Goal: Transaction & Acquisition: Purchase product/service

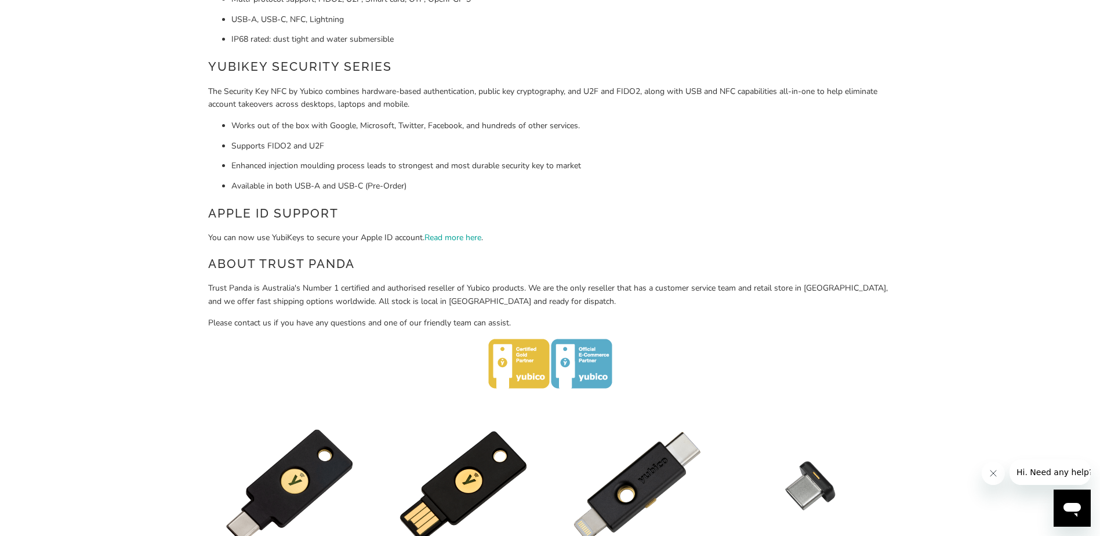
scroll to position [406, 0]
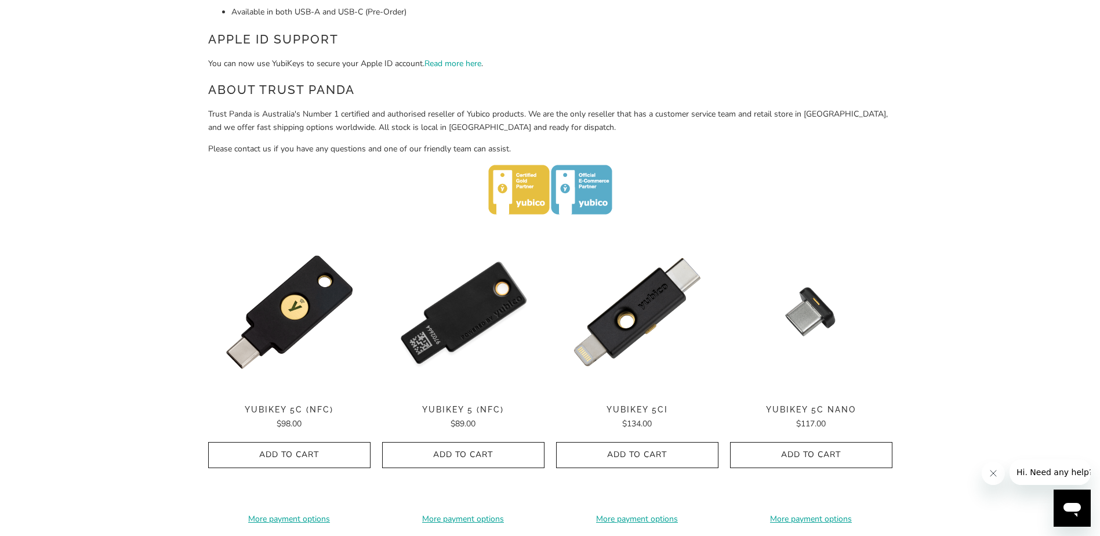
click at [465, 318] on img at bounding box center [463, 312] width 162 height 162
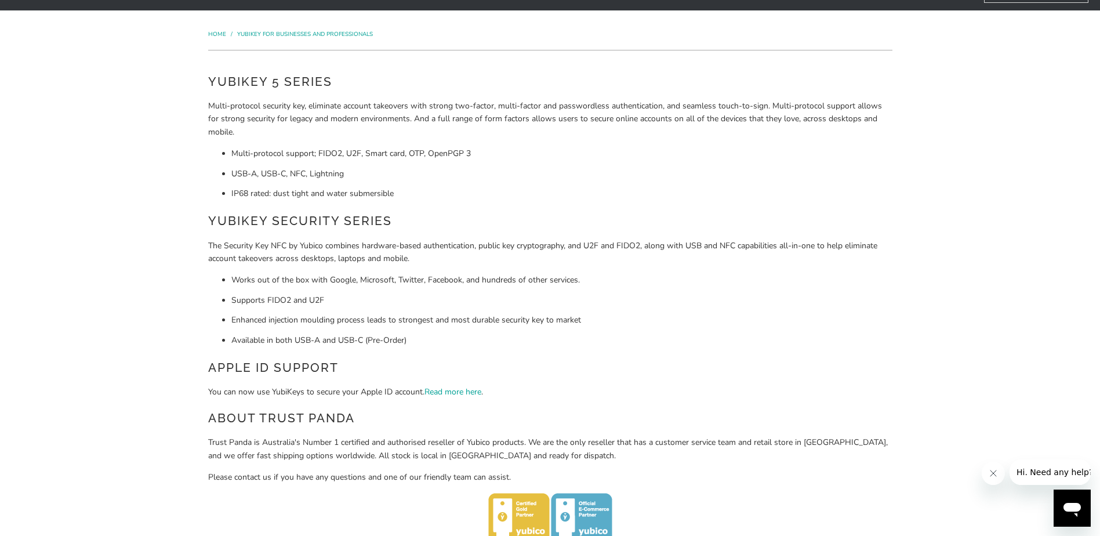
scroll to position [71, 0]
